Goal: Task Accomplishment & Management: Complete application form

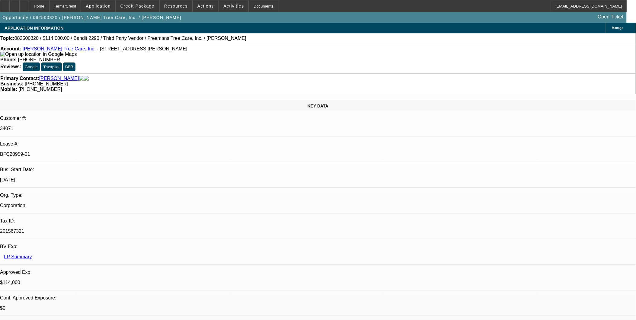
select select "0"
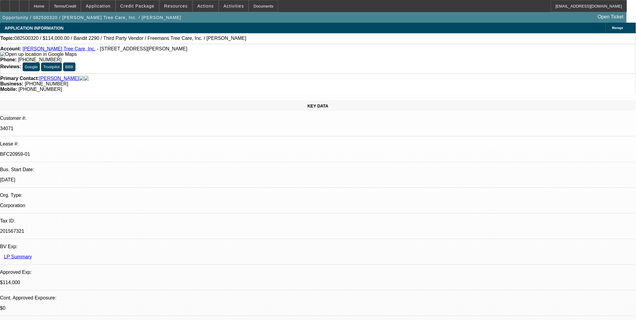
select select "0"
select select "2"
select select "0"
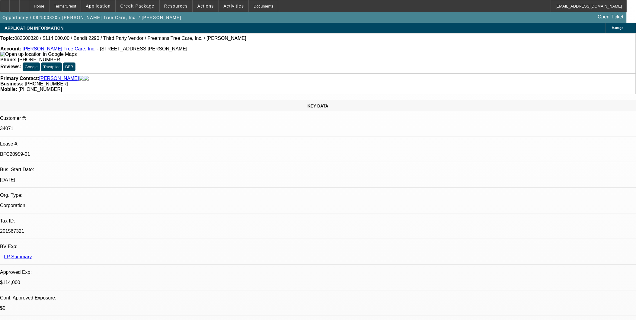
select select "0"
select select "2"
select select "0"
select select "1"
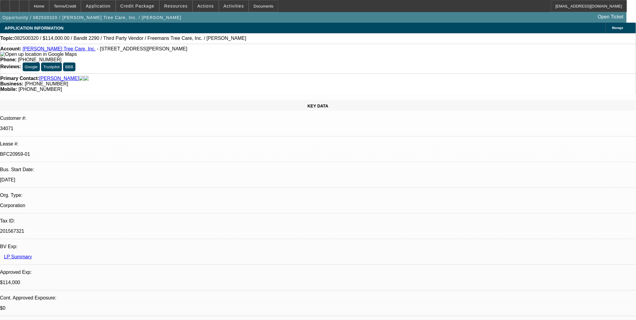
select select "6"
select select "1"
select select "6"
select select "1"
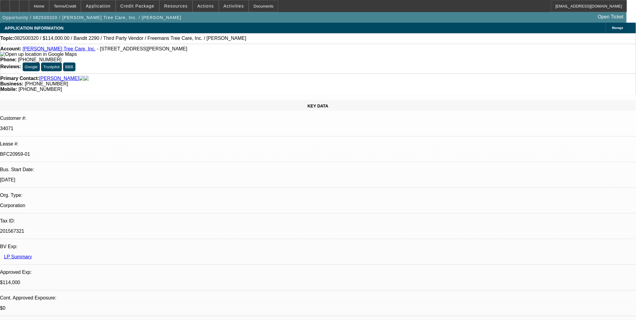
select select "2"
select select "6"
select select "1"
select select "2"
select select "6"
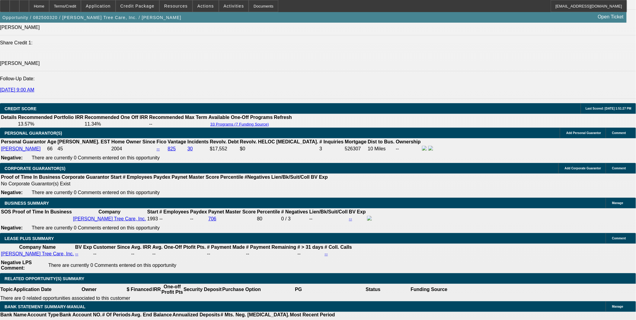
scroll to position [872, 0]
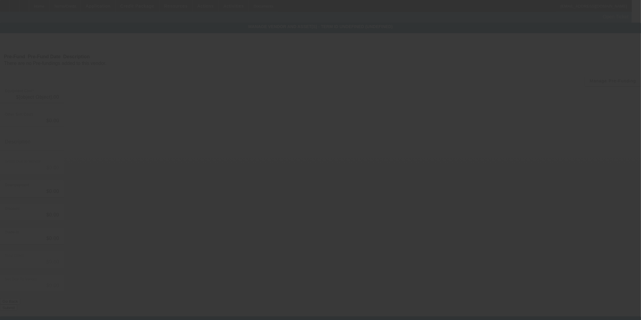
type input "$114,000.00"
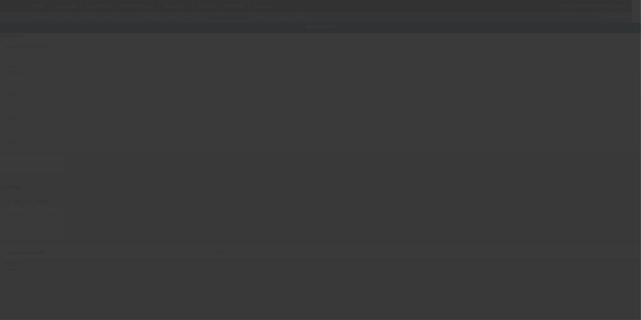
type input "52889"
type input "Bandit"
type input "2290"
radio input "true"
type textarea "Chipper includes all accessories, attachments and options"
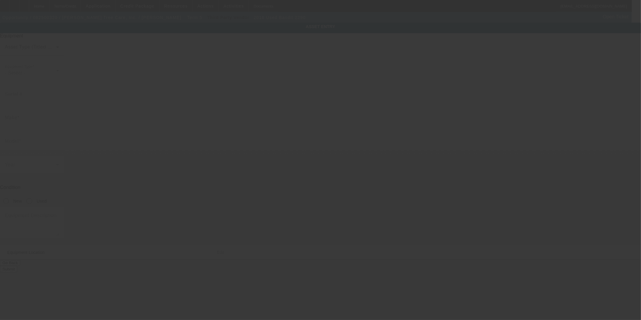
type input "[STREET_ADDRESS][PERSON_NAME]"
type input "Alpharetta"
type input "30004"
type input "Forsyth"
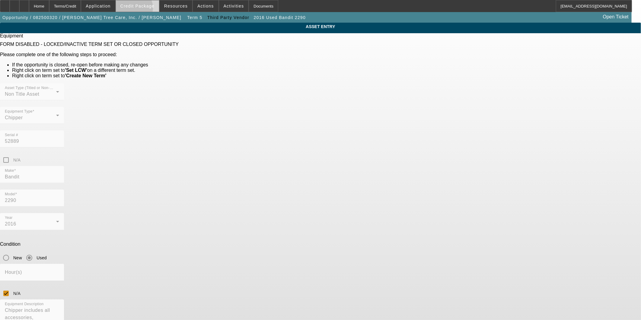
click at [142, 9] on span at bounding box center [137, 6] width 43 height 14
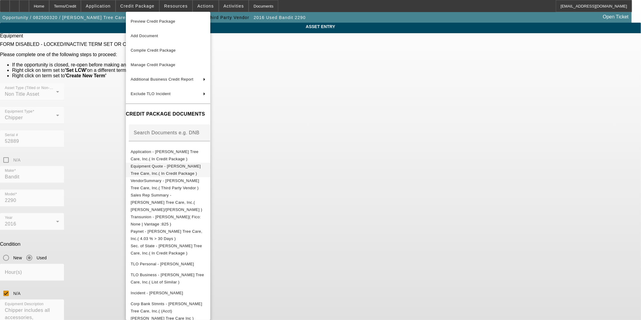
click at [165, 167] on span "Equipment Quote - Freeman's Tree Care, Inc.( In Credit Package )" at bounding box center [166, 170] width 70 height 12
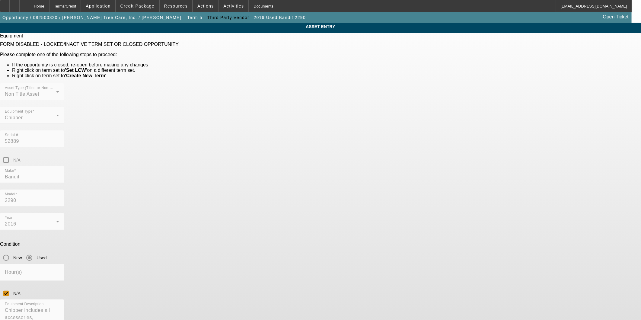
click at [399, 154] on div "N/A" at bounding box center [320, 160] width 641 height 12
click at [395, 154] on div "N/A" at bounding box center [320, 160] width 641 height 12
click at [398, 154] on div "N/A" at bounding box center [320, 160] width 641 height 12
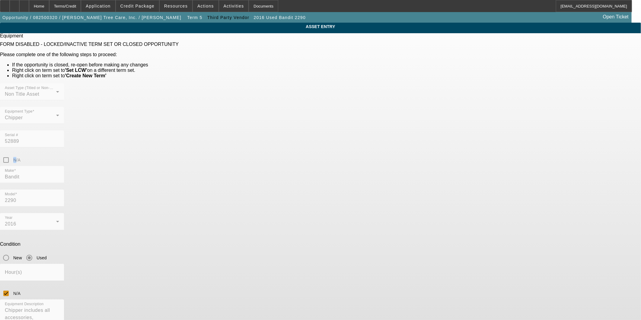
click at [398, 154] on div "N/A" at bounding box center [320, 160] width 641 height 12
click at [401, 154] on div "N/A" at bounding box center [320, 160] width 641 height 12
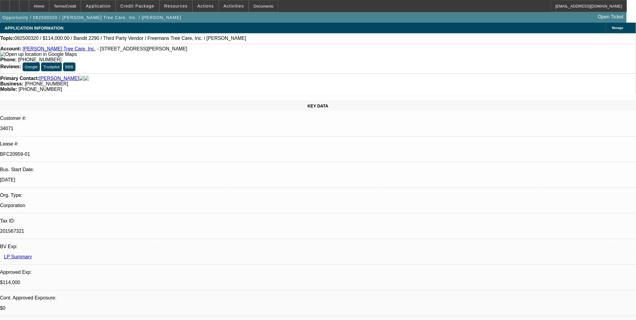
select select "0"
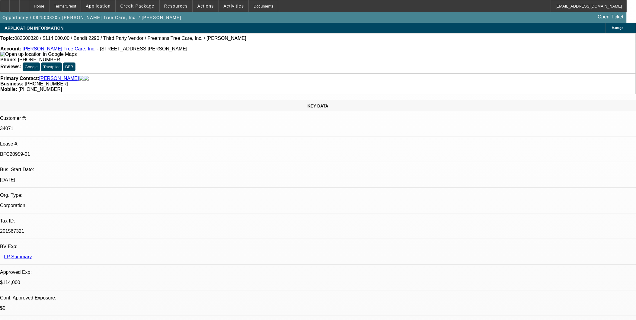
select select "0"
select select "2"
select select "0"
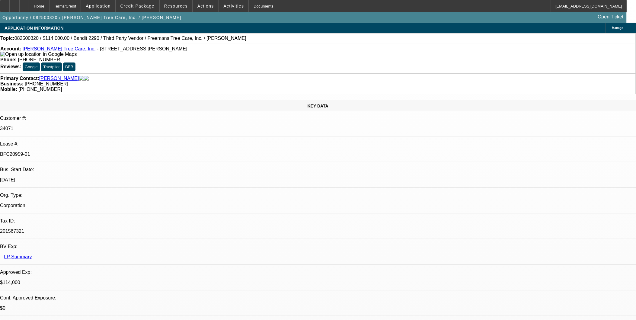
select select "2"
select select "0"
select select "1"
select select "6"
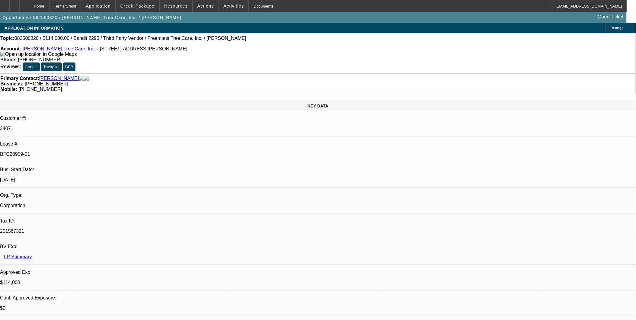
select select "1"
select select "6"
select select "1"
select select "2"
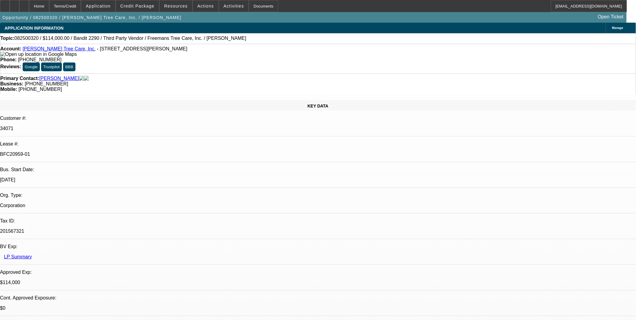
select select "6"
select select "1"
select select "2"
select select "6"
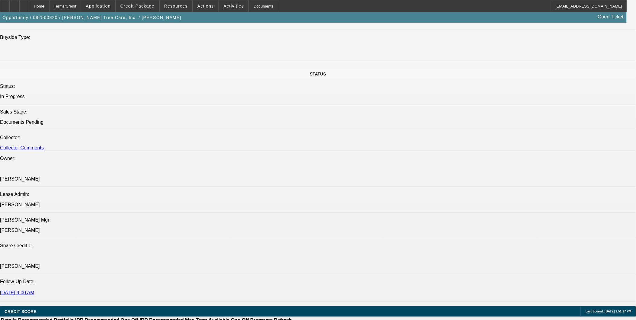
scroll to position [805, 0]
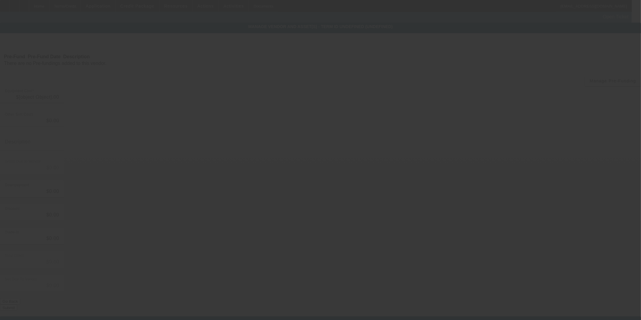
type input "$114,000.00"
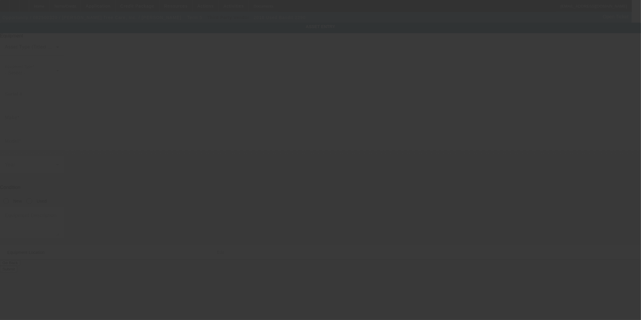
type input "52889"
type input "Bandit"
type input "2290"
radio input "true"
type textarea "Chipper includes all accessories, attachments and options"
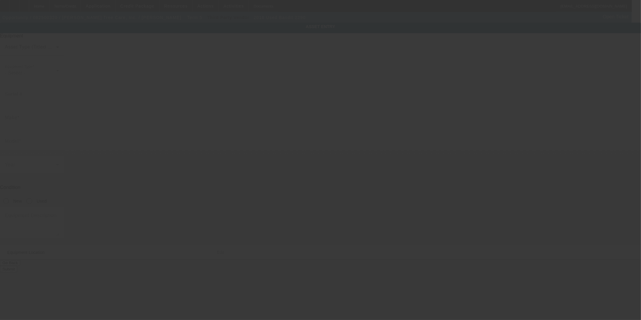
type input "[STREET_ADDRESS][PERSON_NAME]"
type input "Alpharetta"
type input "30004"
type input "Forsyth"
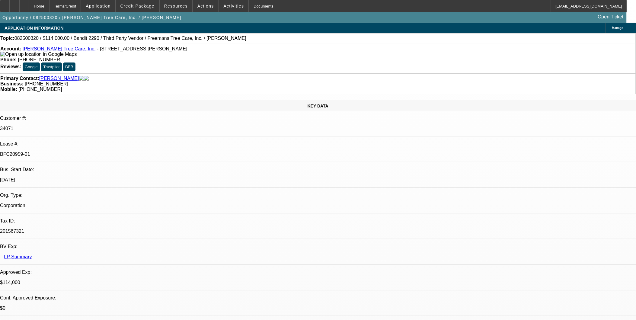
select select "0"
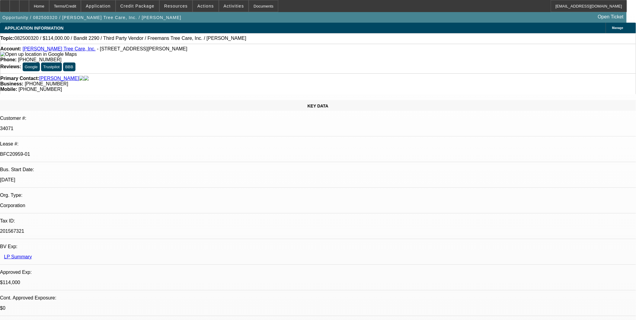
select select "0"
select select "2"
select select "0"
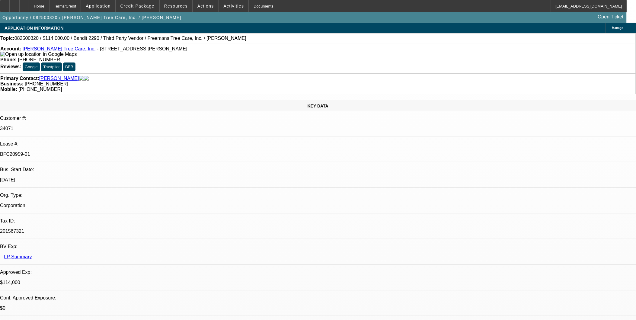
select select "0"
select select "2"
select select "0"
select select "1"
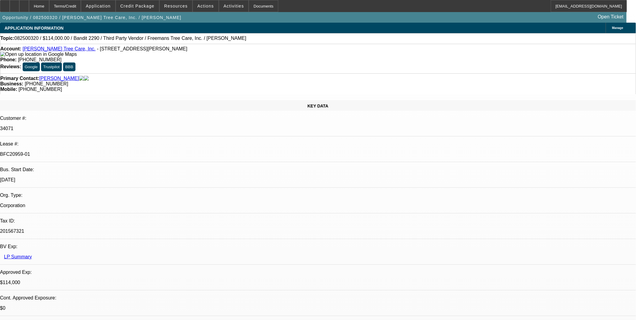
select select "6"
select select "1"
select select "6"
select select "1"
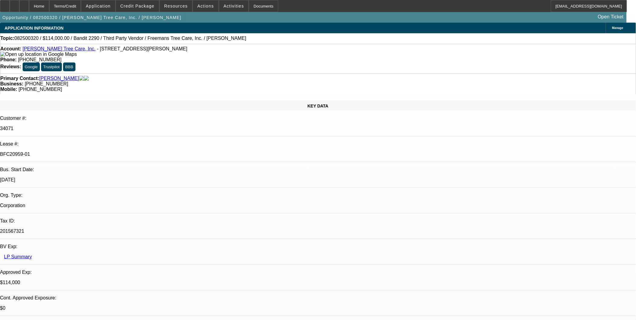
select select "2"
select select "6"
select select "1"
select select "2"
select select "6"
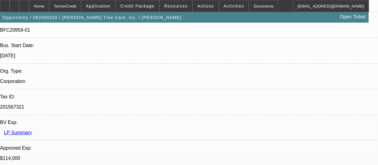
scroll to position [168, 0]
